Goal: Task Accomplishment & Management: Use online tool/utility

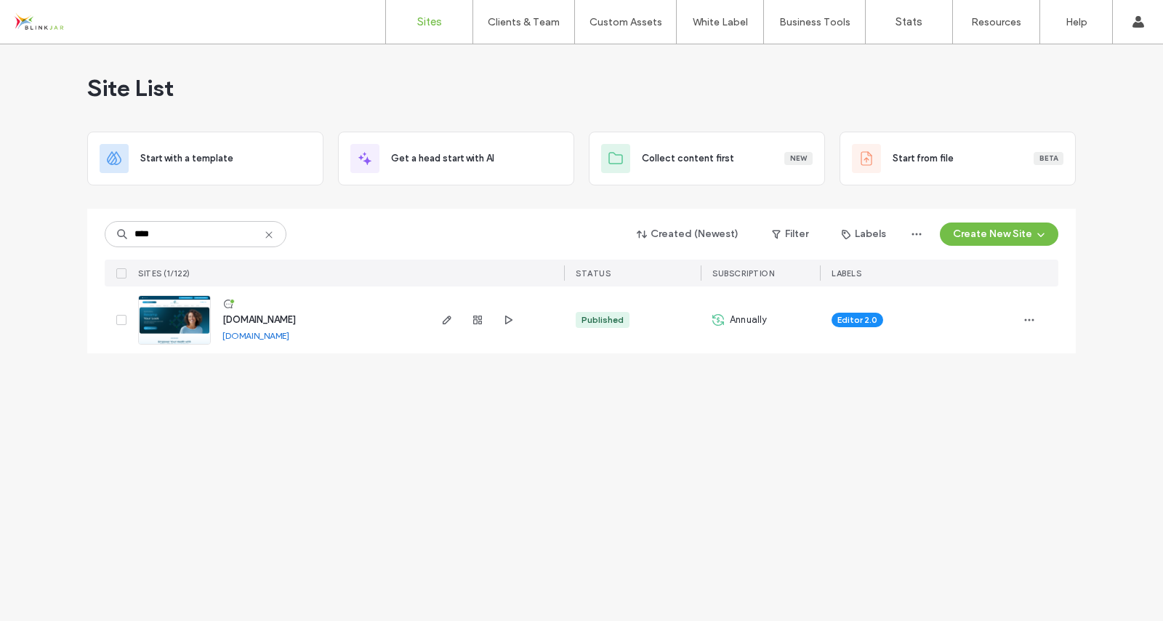
type input "****"
click at [275, 317] on span "[DOMAIN_NAME]" at bounding box center [258, 319] width 73 height 11
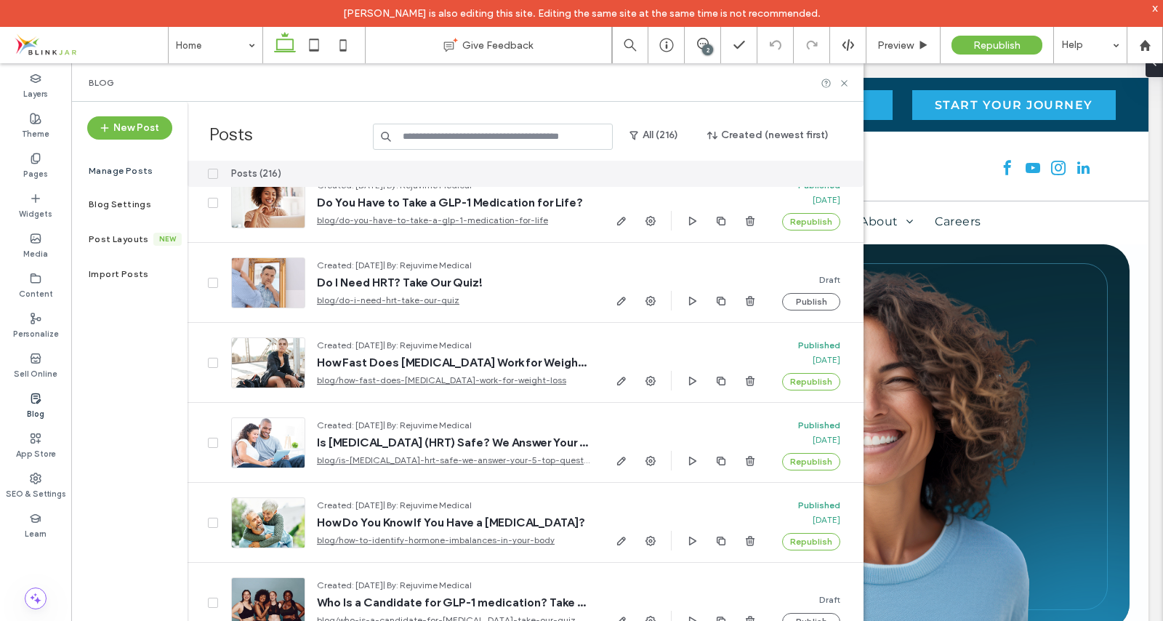
scroll to position [5233, 0]
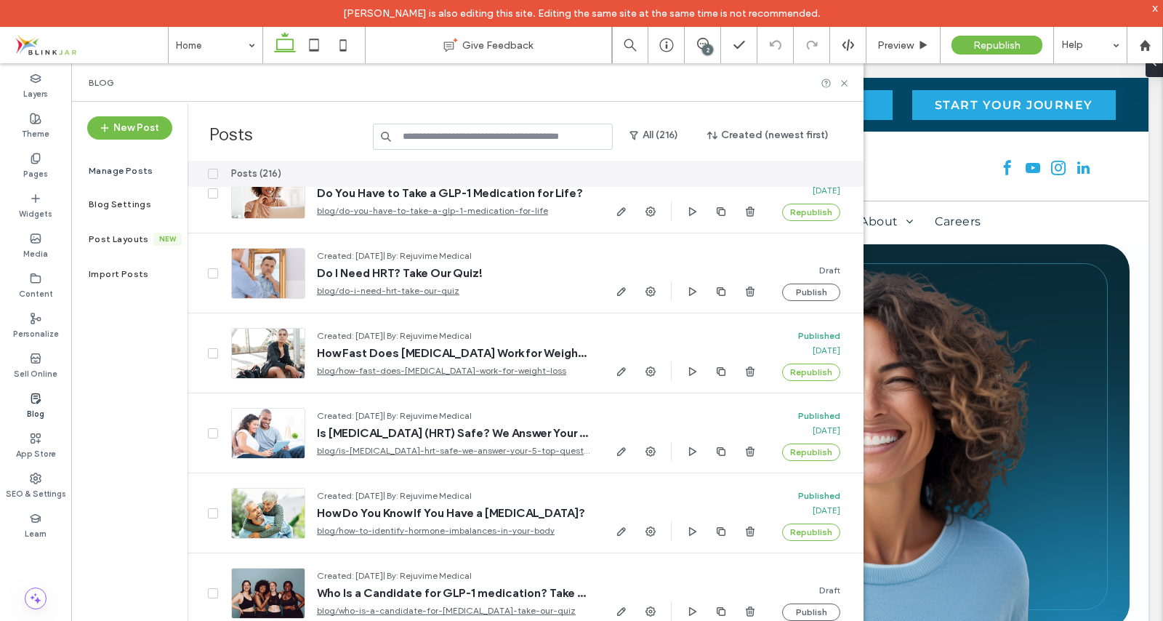
drag, startPoint x: 857, startPoint y: 192, endPoint x: 794, endPoint y: 526, distance: 340.4
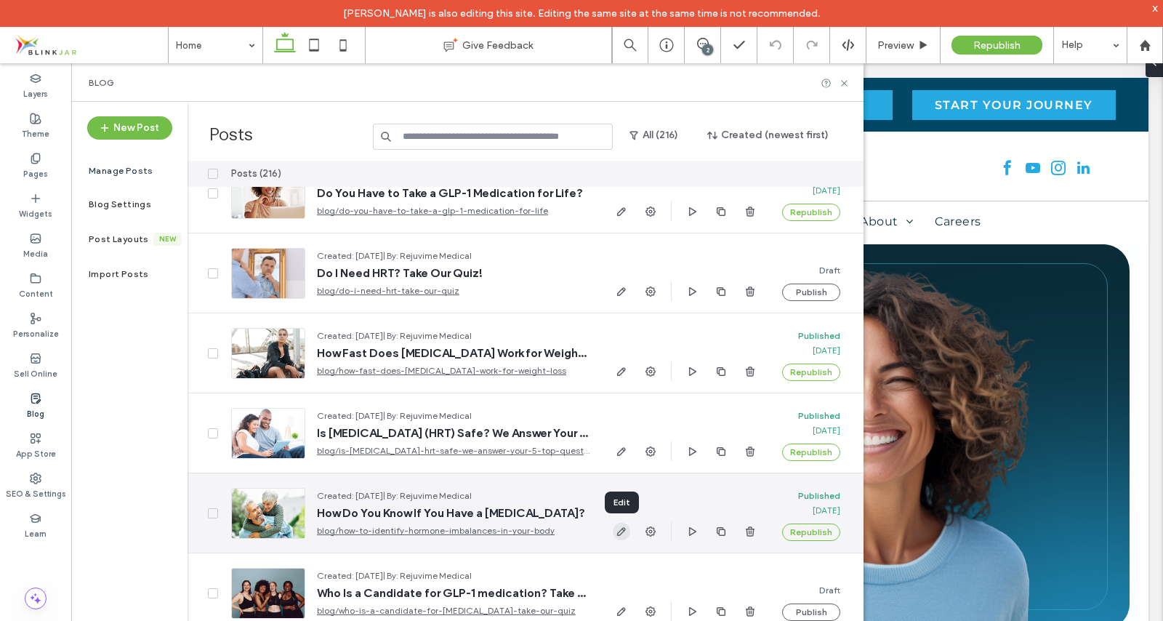
click at [623, 530] on icon "button" at bounding box center [622, 532] width 12 height 12
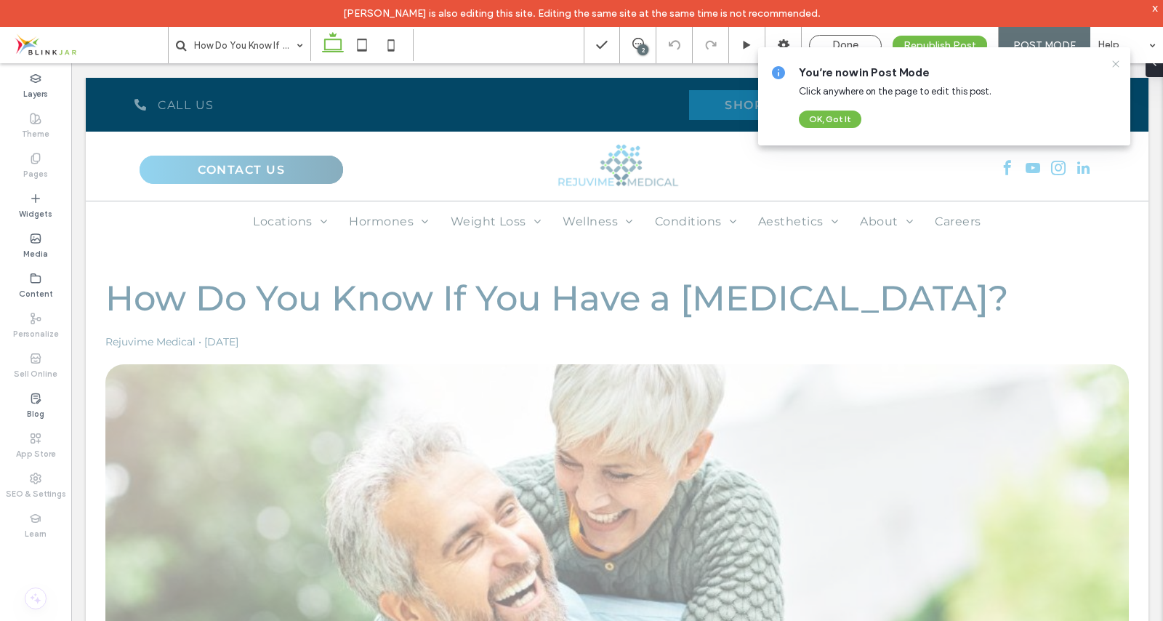
click at [1120, 68] on icon at bounding box center [1116, 64] width 12 height 12
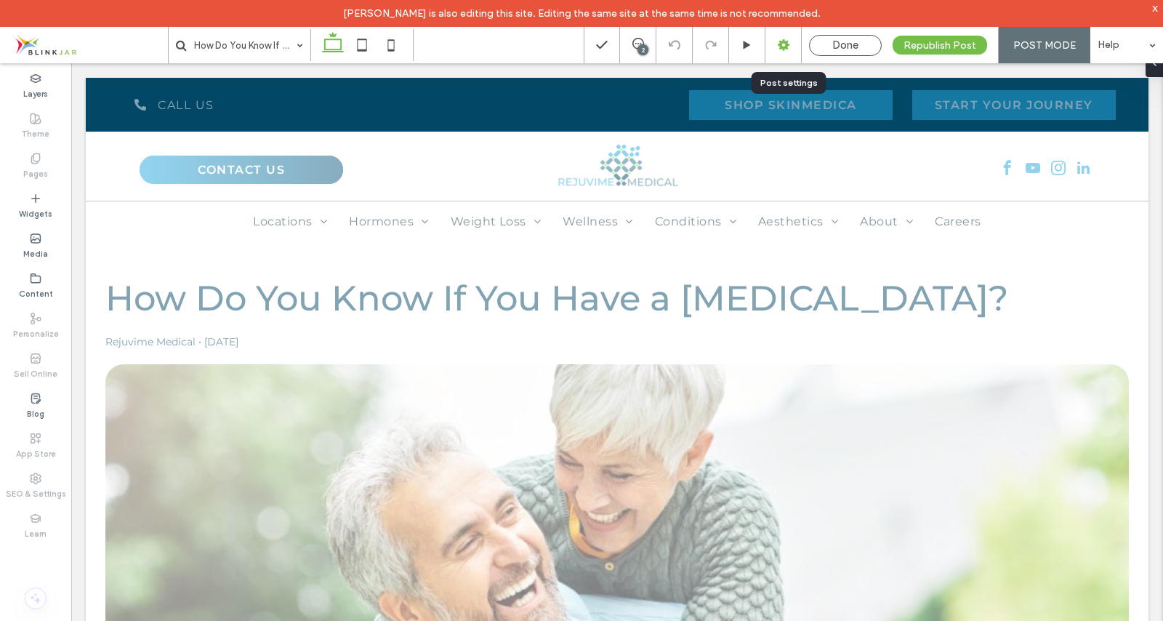
click at [785, 53] on div at bounding box center [784, 45] width 36 height 36
click at [785, 49] on use at bounding box center [784, 45] width 12 height 12
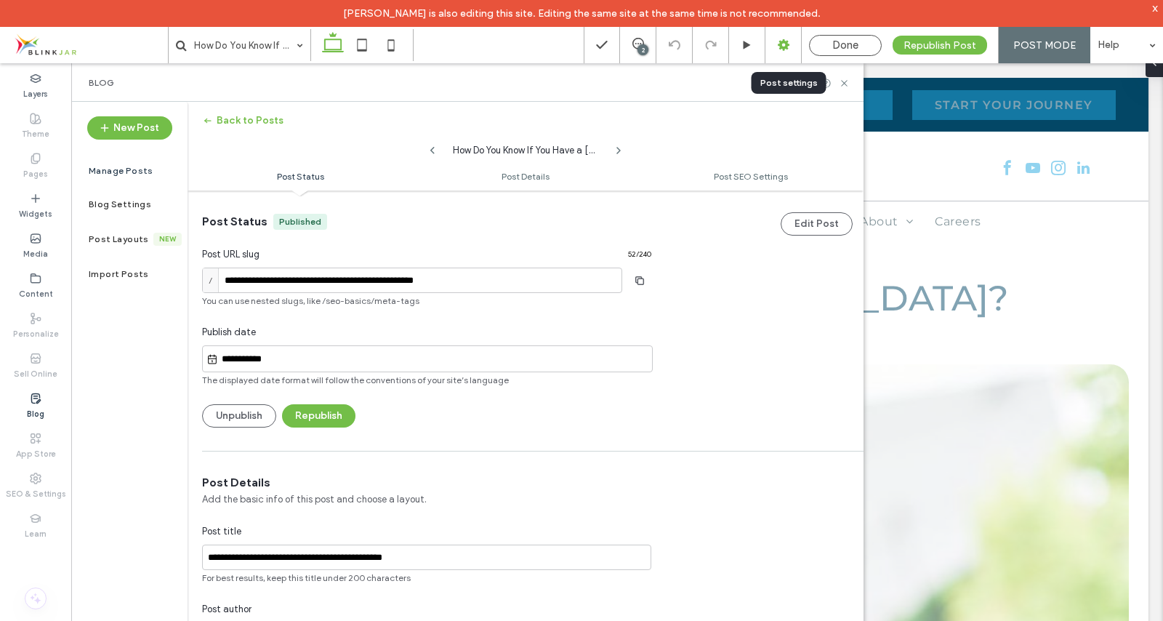
scroll to position [1, 0]
